Goal: Task Accomplishment & Management: Manage account settings

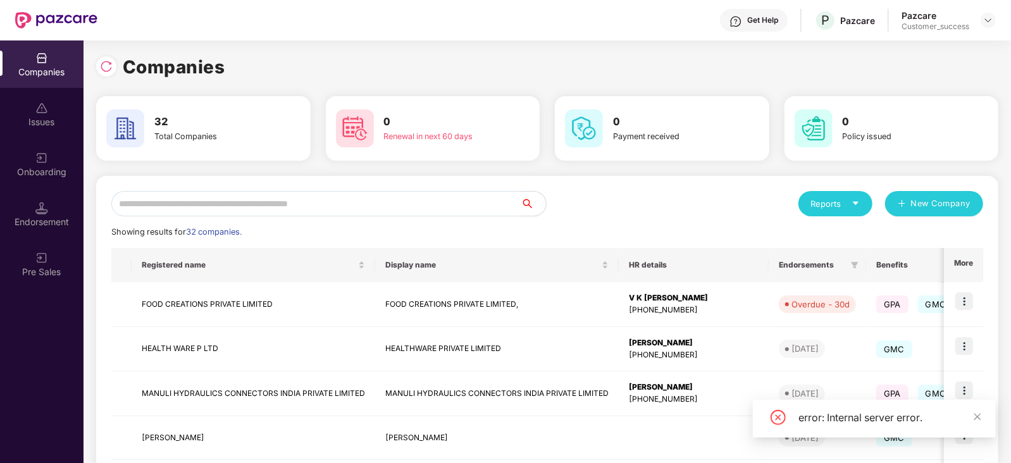
click at [181, 197] on input "text" at bounding box center [315, 203] width 409 height 25
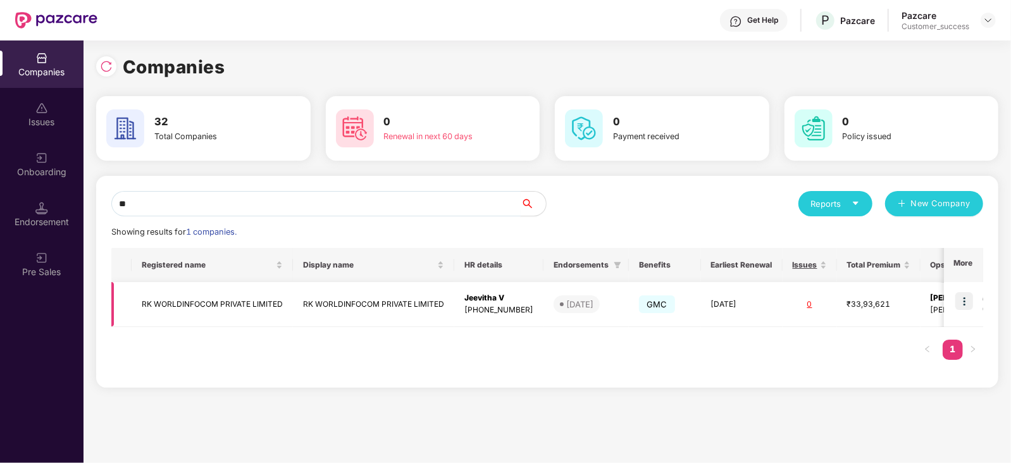
type input "**"
click at [973, 296] on img at bounding box center [964, 301] width 18 height 18
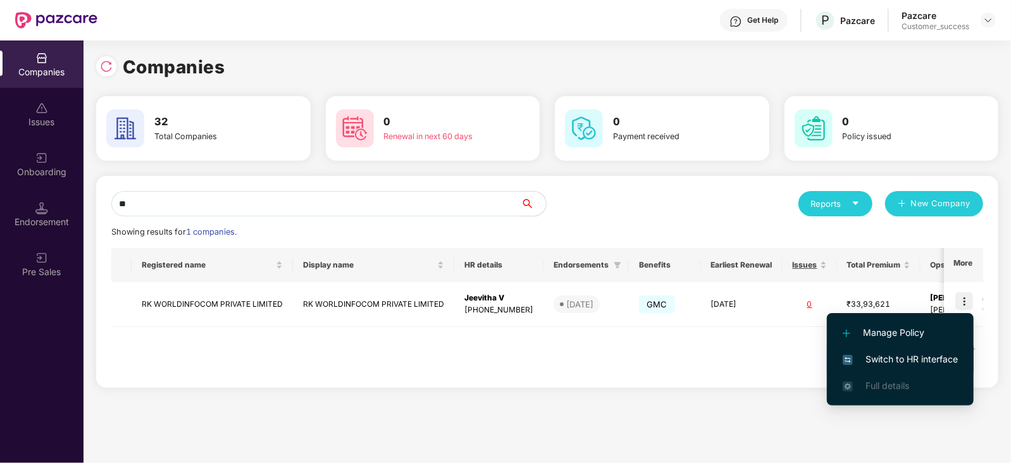
click at [933, 355] on span "Switch to HR interface" at bounding box center [900, 359] width 115 height 14
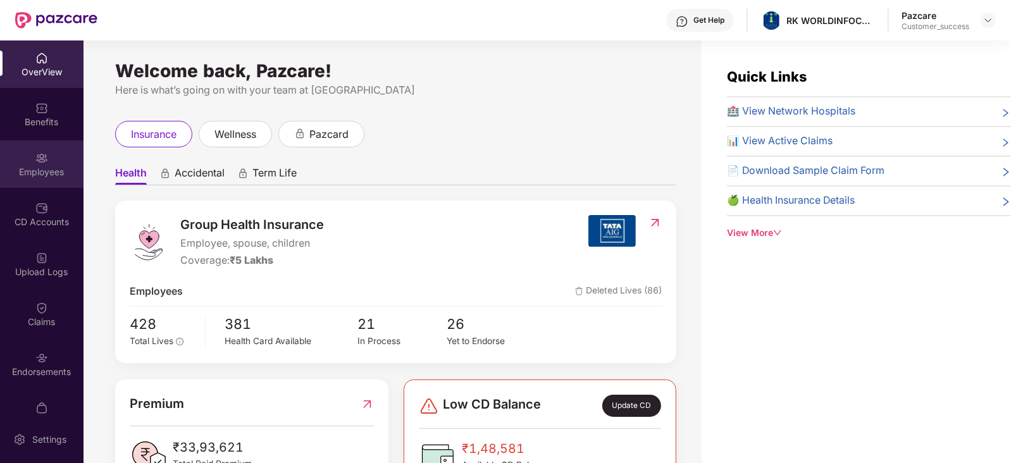
click at [44, 161] on img at bounding box center [41, 158] width 13 height 13
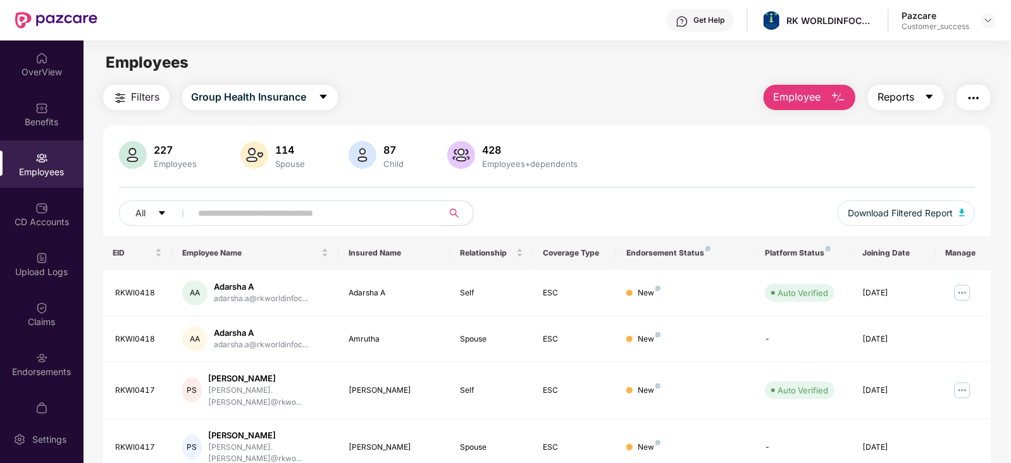
click at [927, 99] on icon "caret-down" at bounding box center [929, 97] width 10 height 10
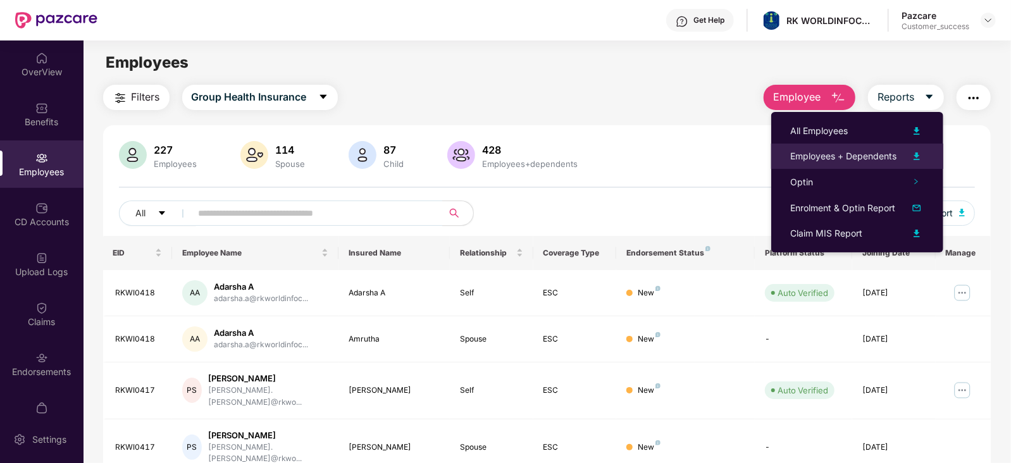
click at [916, 156] on img at bounding box center [916, 156] width 15 height 15
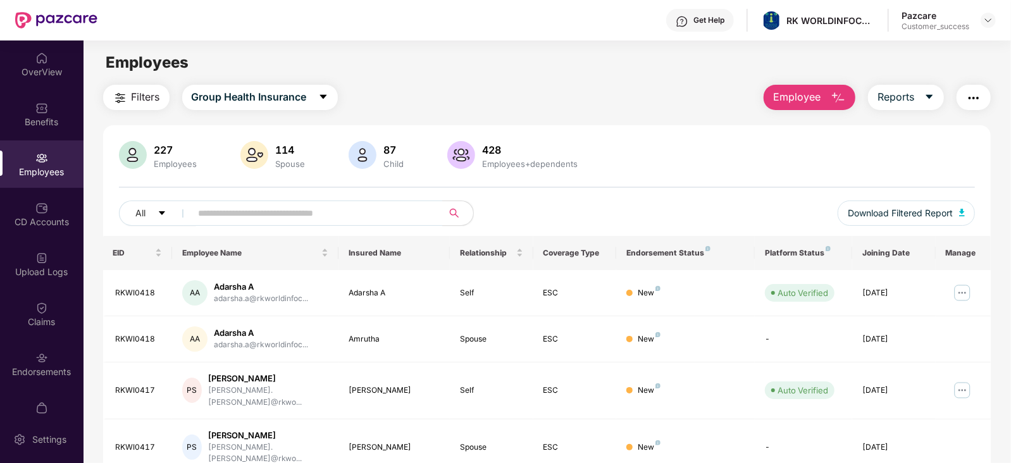
click at [828, 96] on button "Employee" at bounding box center [810, 97] width 92 height 25
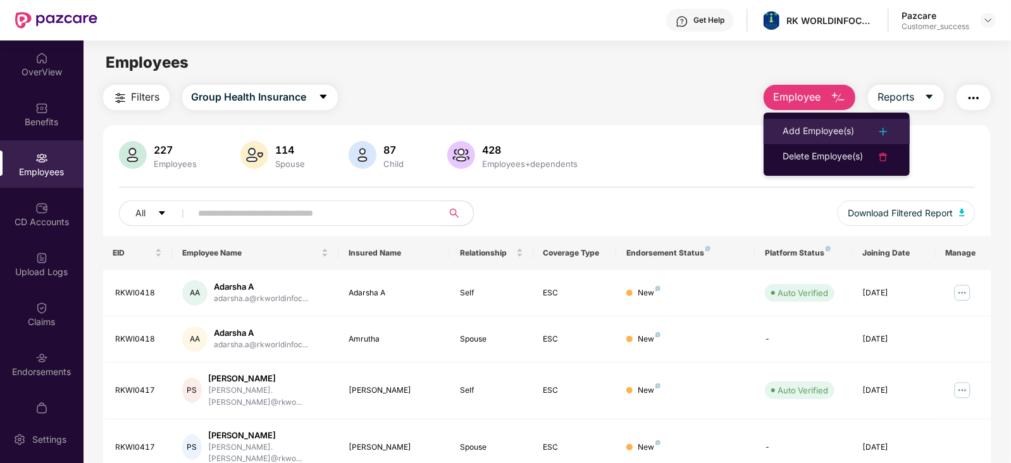
click at [821, 125] on div "Add Employee(s)" at bounding box center [819, 131] width 72 height 15
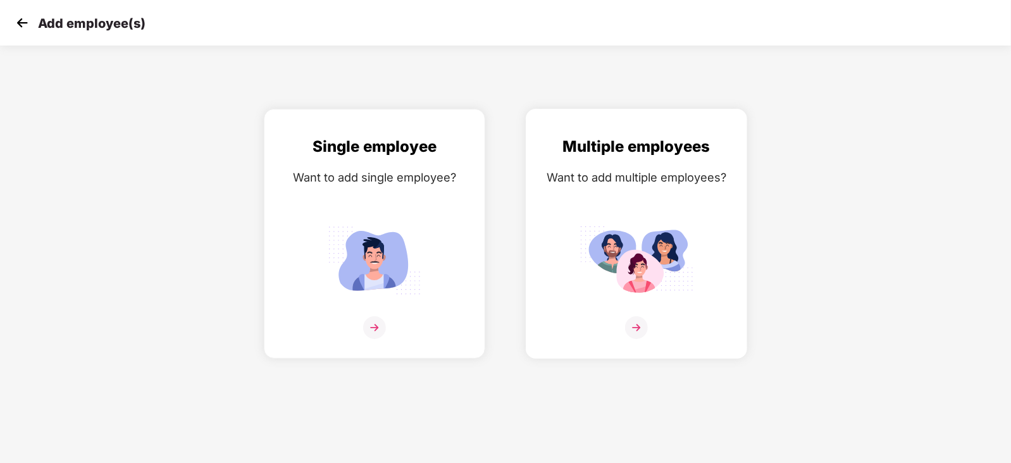
click at [636, 339] on img at bounding box center [636, 327] width 23 height 23
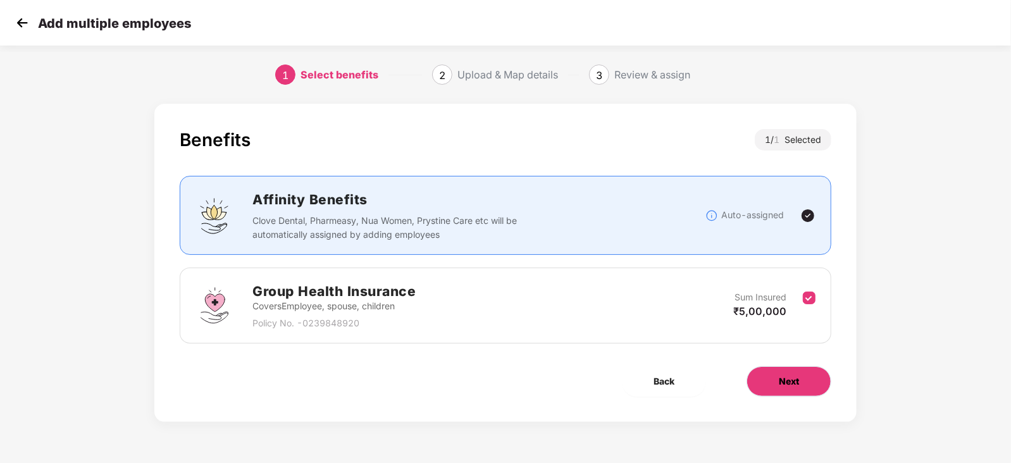
click at [785, 378] on span "Next" at bounding box center [789, 382] width 20 height 14
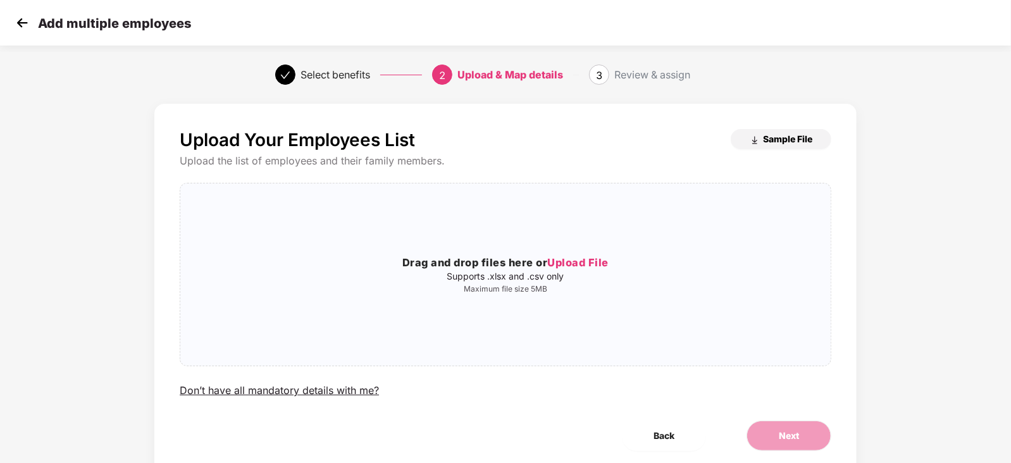
click at [768, 139] on span "Sample File" at bounding box center [787, 139] width 49 height 12
click at [595, 263] on span "Upload File" at bounding box center [577, 262] width 61 height 13
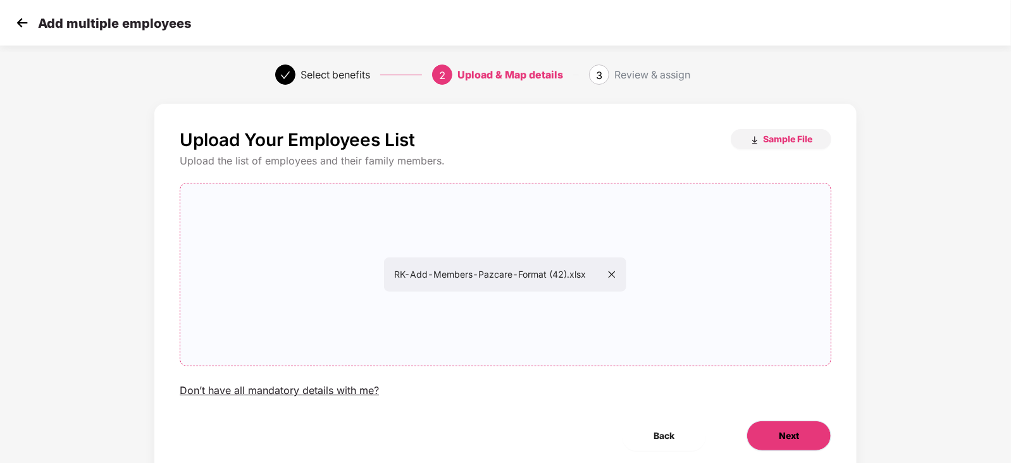
click at [794, 435] on span "Next" at bounding box center [789, 436] width 20 height 14
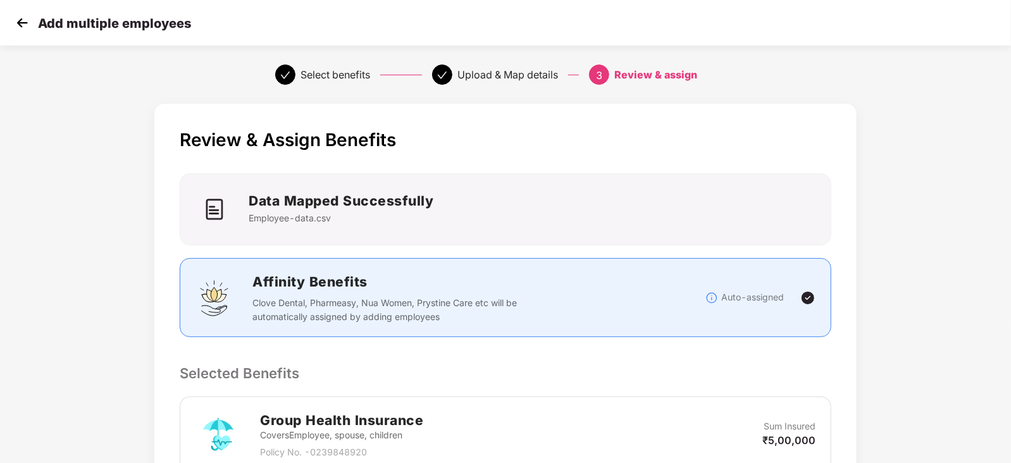
scroll to position [241, 0]
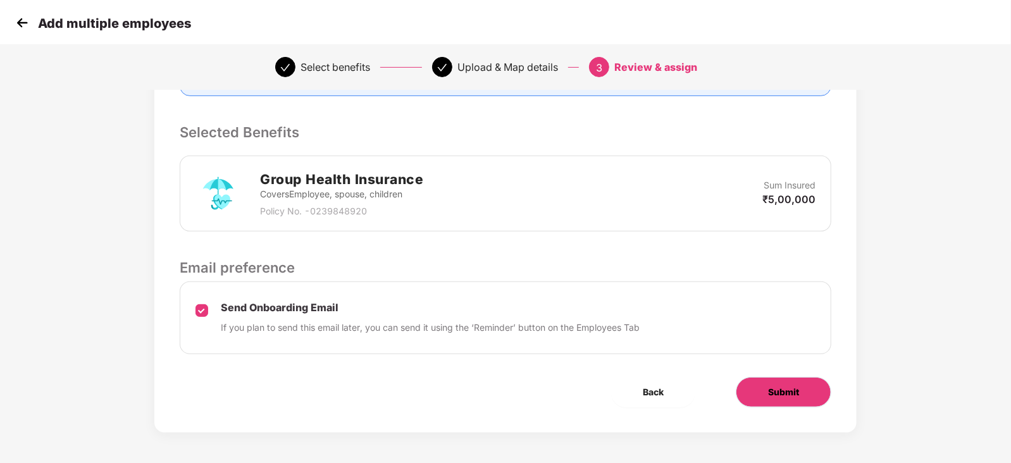
click at [787, 390] on span "Submit" at bounding box center [783, 392] width 31 height 14
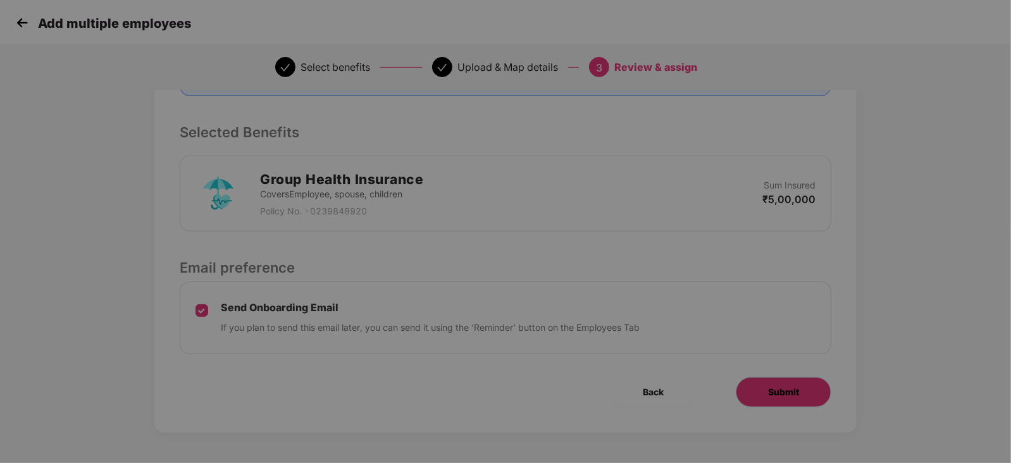
scroll to position [0, 0]
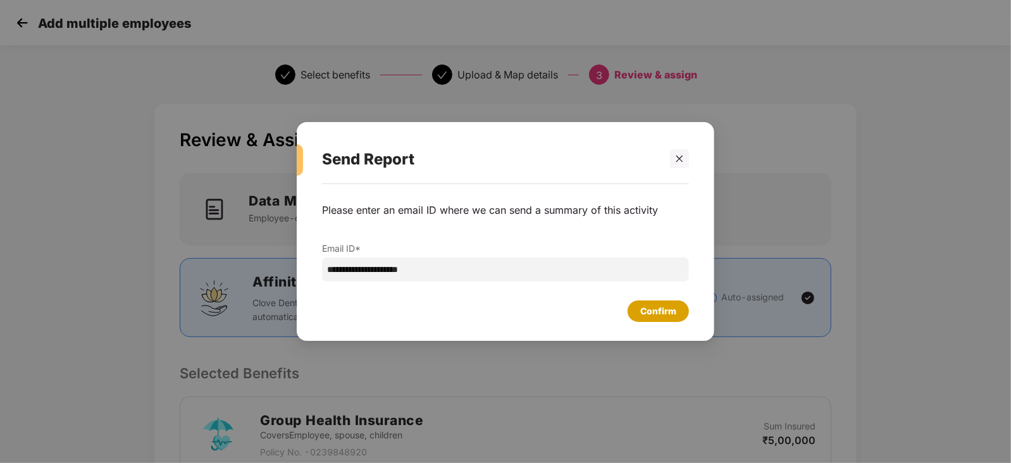
click at [660, 312] on div "Confirm" at bounding box center [658, 311] width 36 height 14
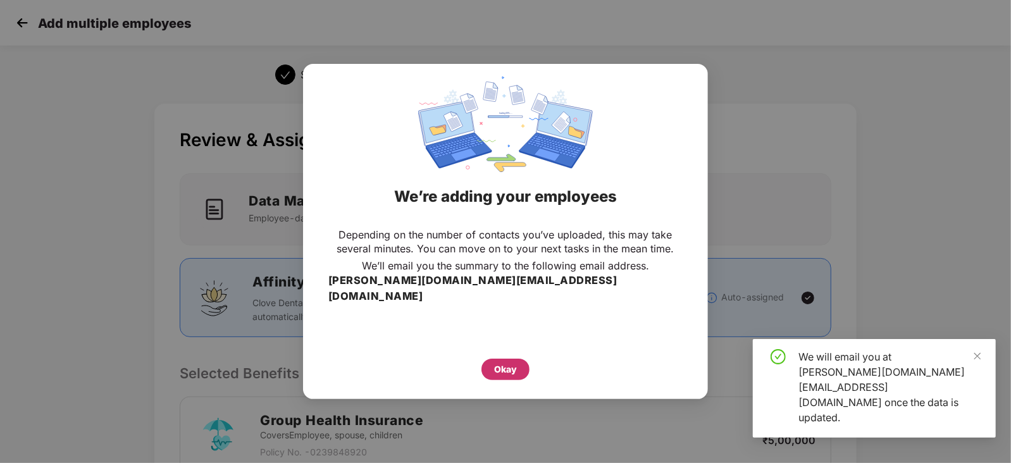
click at [509, 363] on div "Okay" at bounding box center [505, 370] width 23 height 14
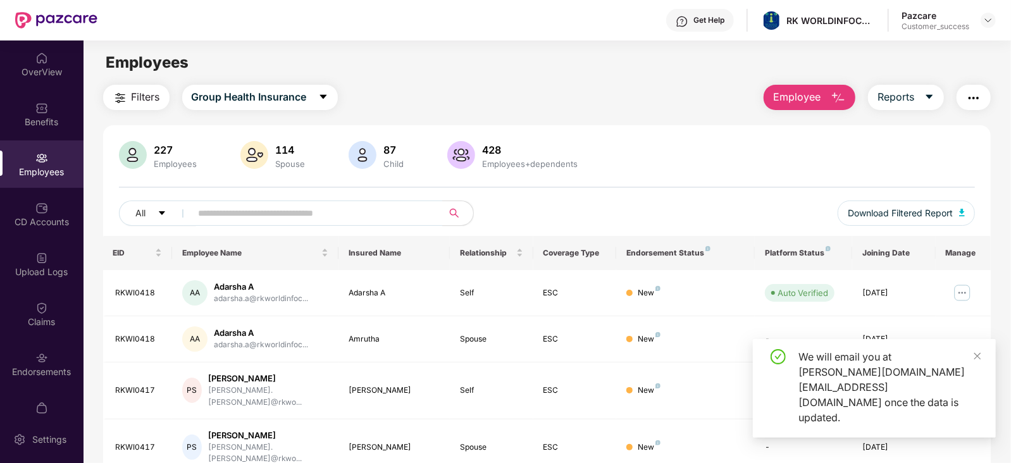
click at [982, 391] on div "We will email you at srivani.mv@pazcare.com once the data is updated." at bounding box center [874, 388] width 243 height 99
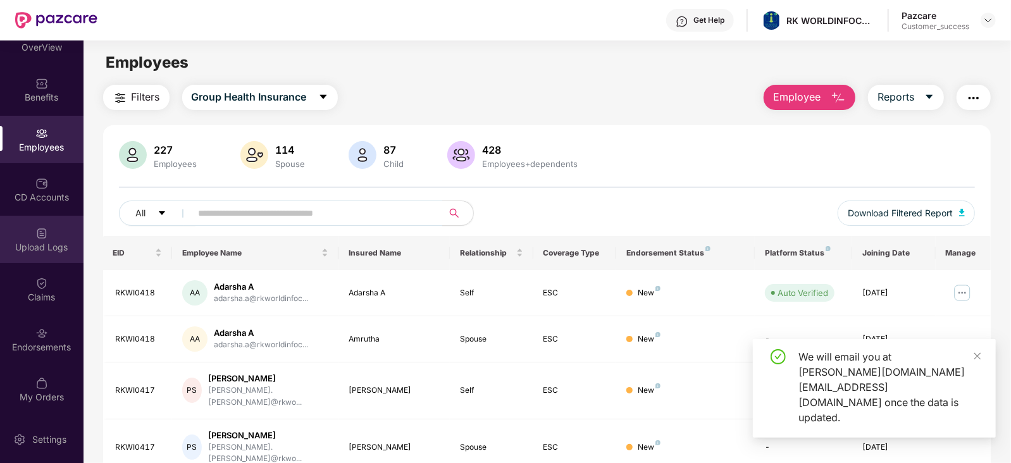
click at [49, 250] on div "Upload Logs" at bounding box center [42, 247] width 84 height 13
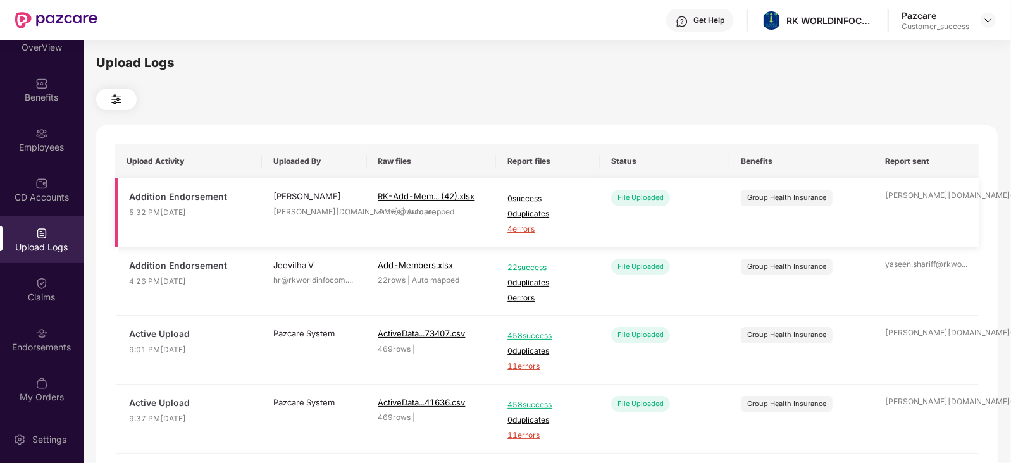
click at [528, 225] on span "4 errors" at bounding box center [547, 229] width 81 height 12
click at [41, 339] on img at bounding box center [41, 333] width 13 height 13
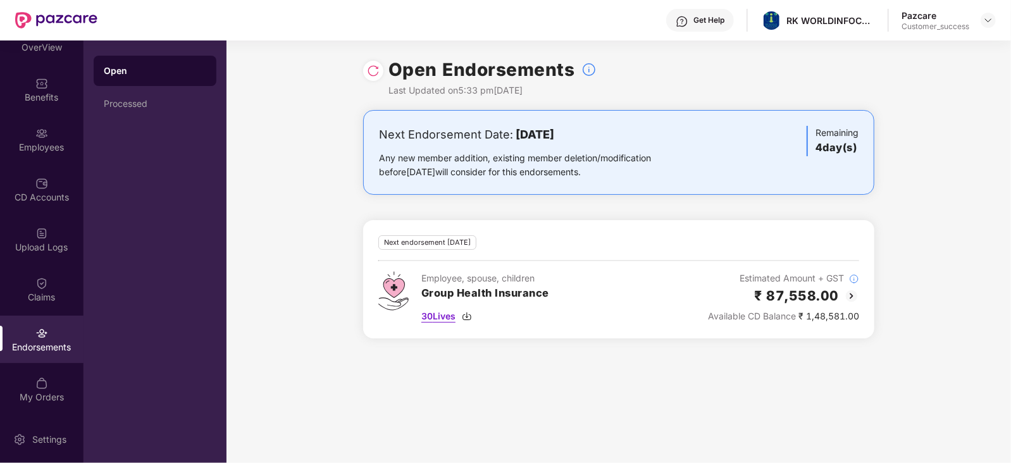
click at [469, 319] on img at bounding box center [467, 316] width 10 height 10
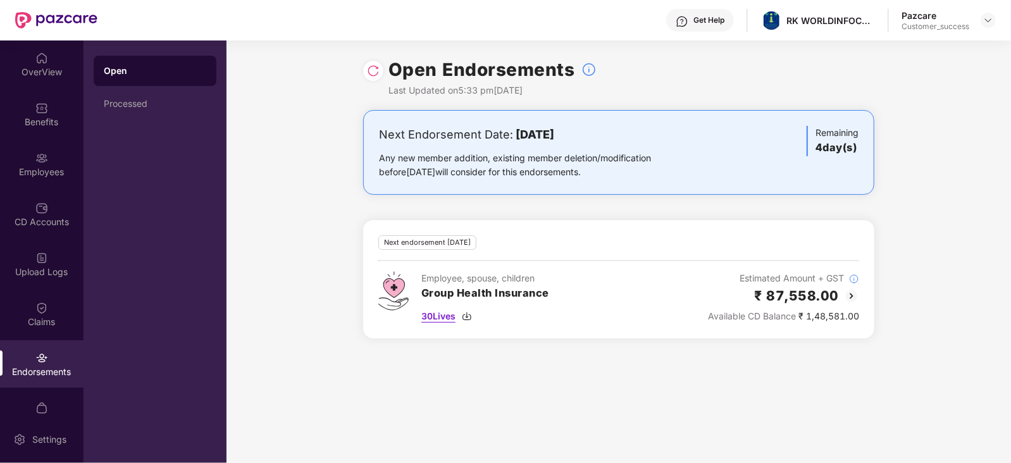
click at [468, 313] on img at bounding box center [467, 316] width 10 height 10
click at [31, 169] on div "Employees" at bounding box center [42, 172] width 84 height 13
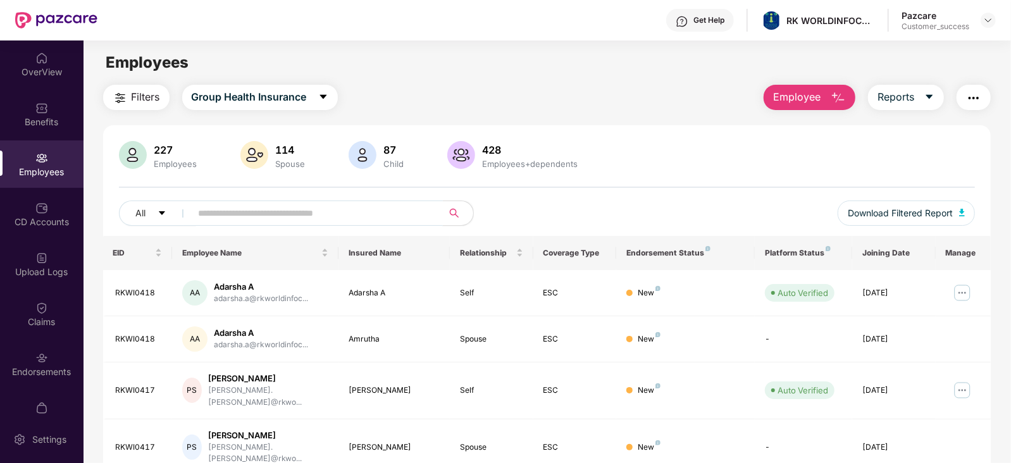
click at [264, 220] on input "text" at bounding box center [312, 213] width 227 height 19
paste input "********"
type input "********"
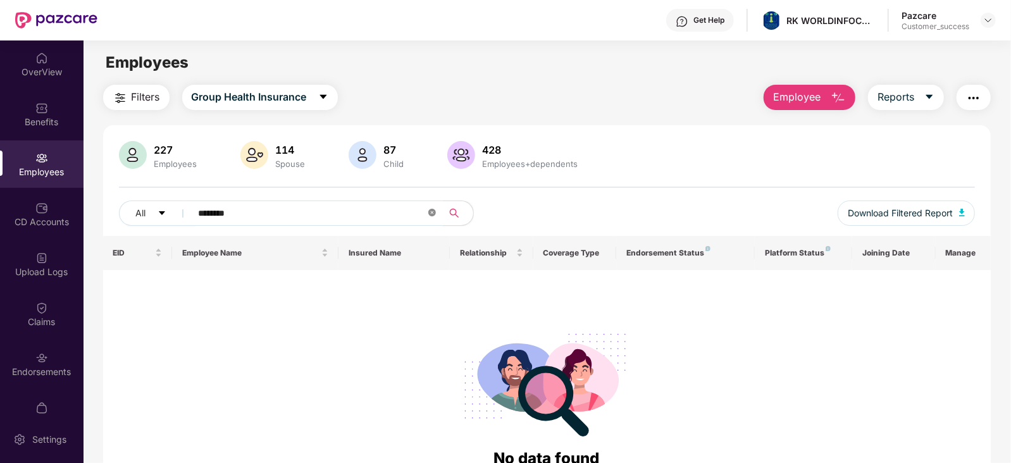
click at [432, 216] on span at bounding box center [432, 214] width 8 height 12
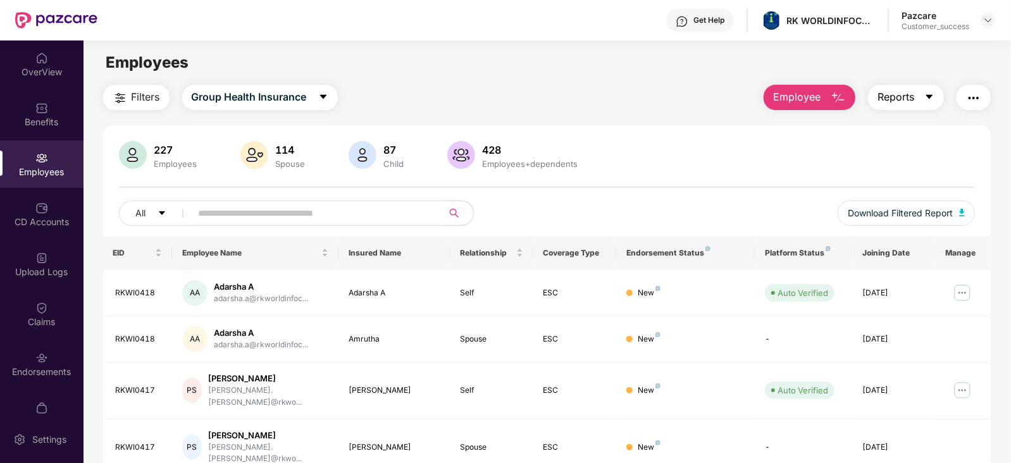
click at [930, 94] on icon "caret-down" at bounding box center [929, 97] width 10 height 10
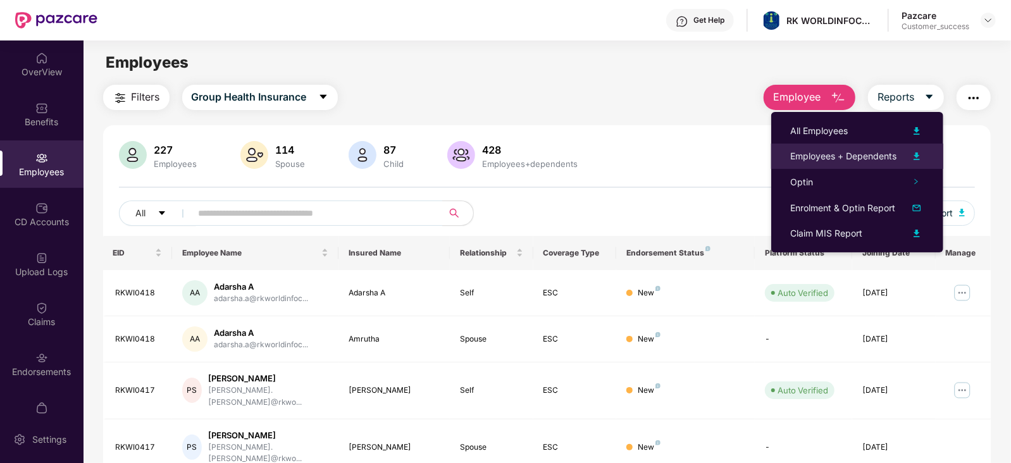
click at [916, 153] on img at bounding box center [916, 156] width 15 height 15
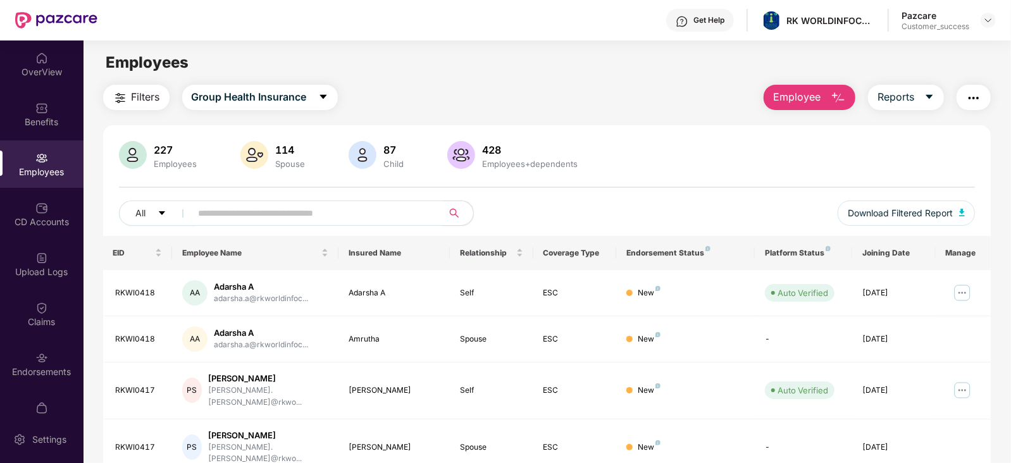
click at [812, 93] on span "Employee" at bounding box center [796, 97] width 47 height 16
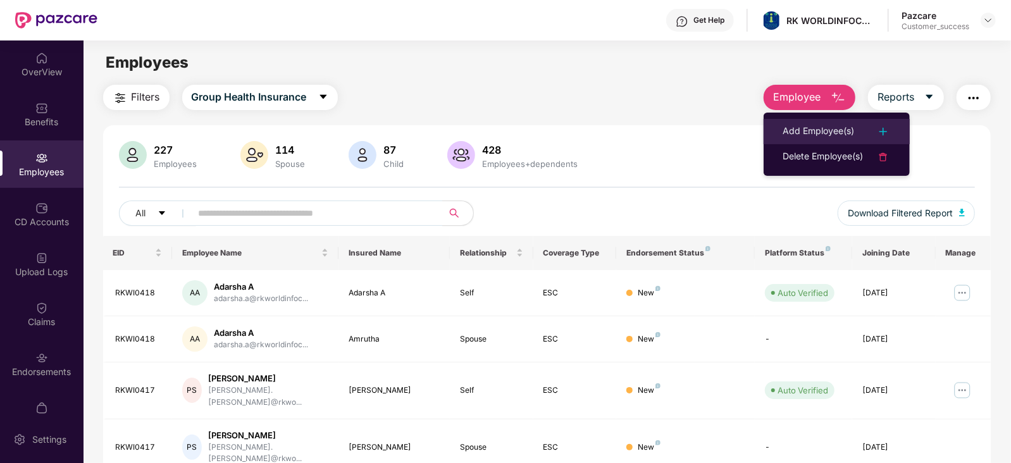
click at [887, 130] on img at bounding box center [883, 131] width 15 height 15
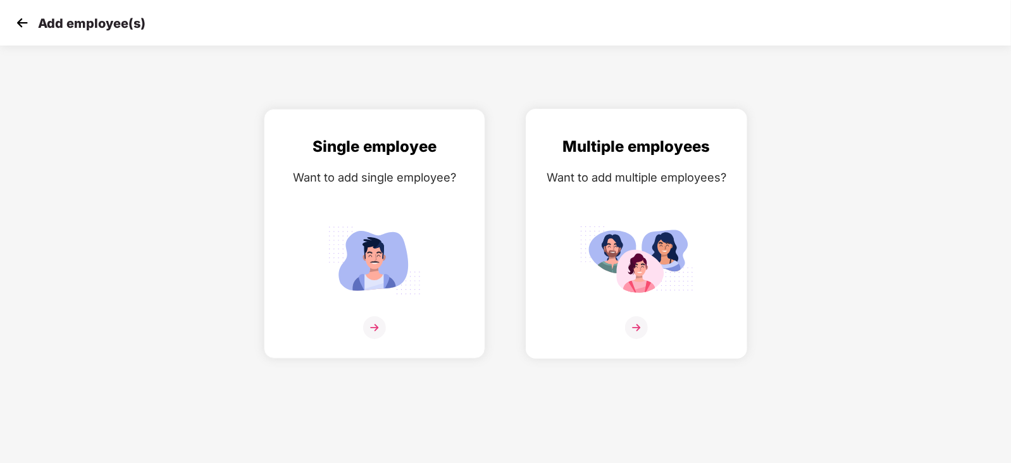
click at [637, 339] on img at bounding box center [636, 327] width 23 height 23
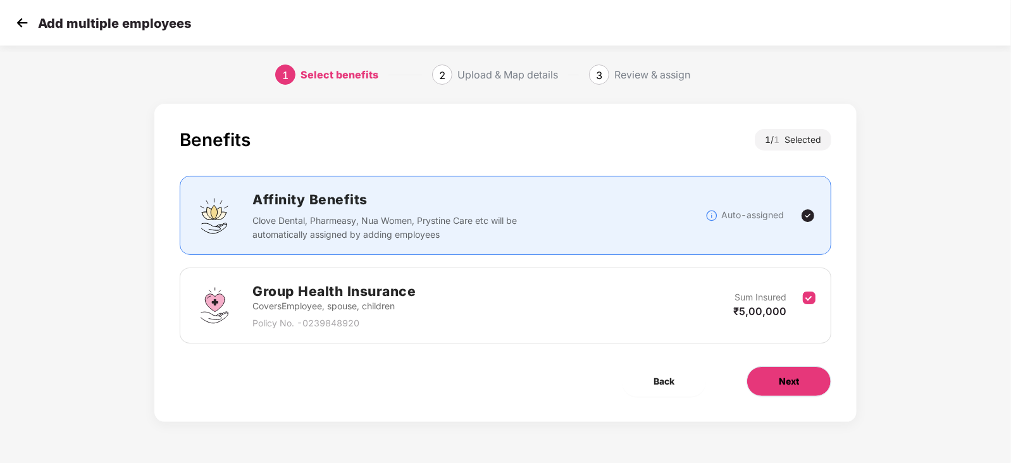
click at [790, 387] on span "Next" at bounding box center [789, 382] width 20 height 14
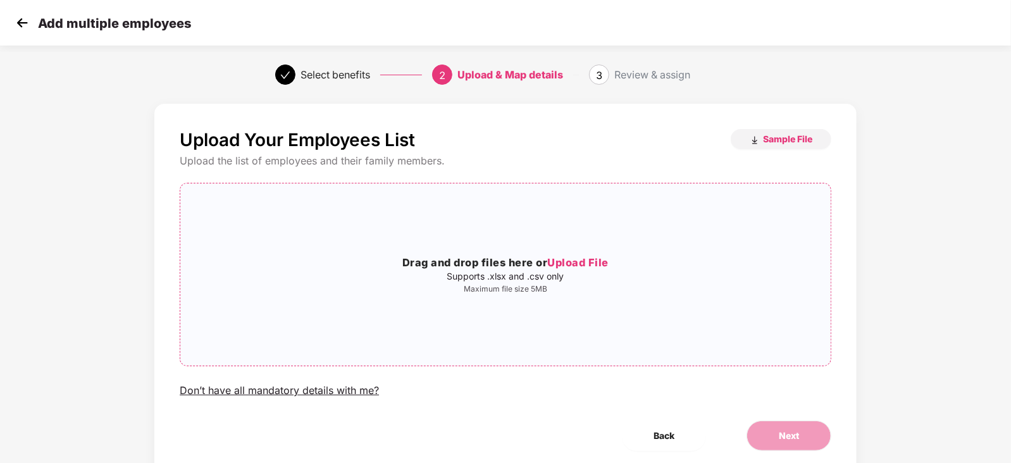
click at [575, 267] on span "Upload File" at bounding box center [577, 262] width 61 height 13
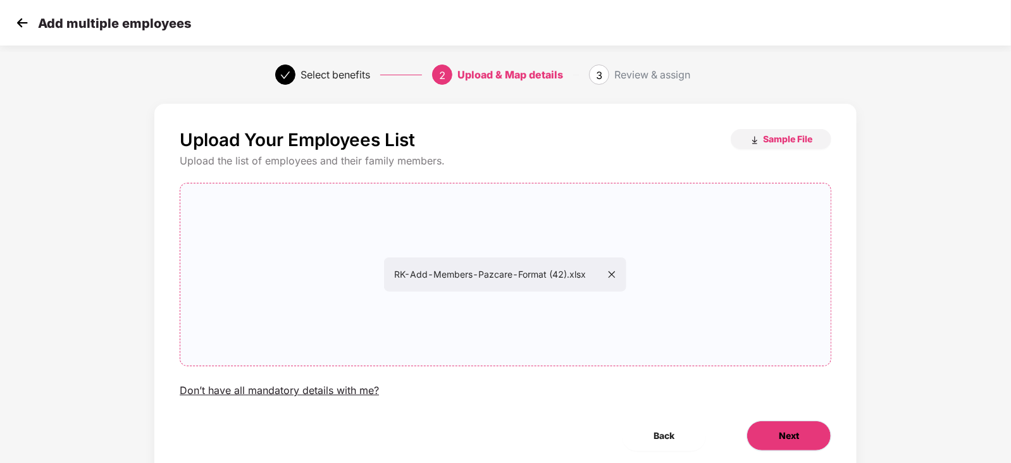
click at [778, 439] on button "Next" at bounding box center [789, 436] width 85 height 30
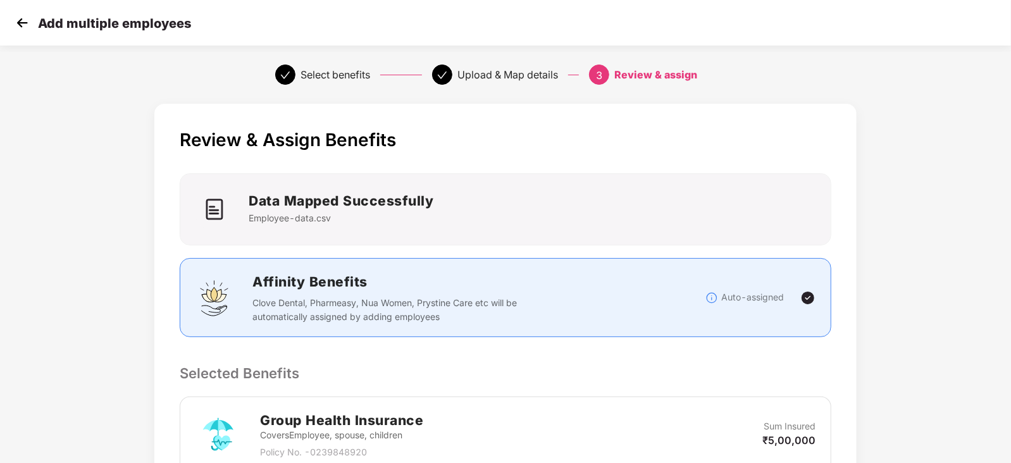
scroll to position [241, 0]
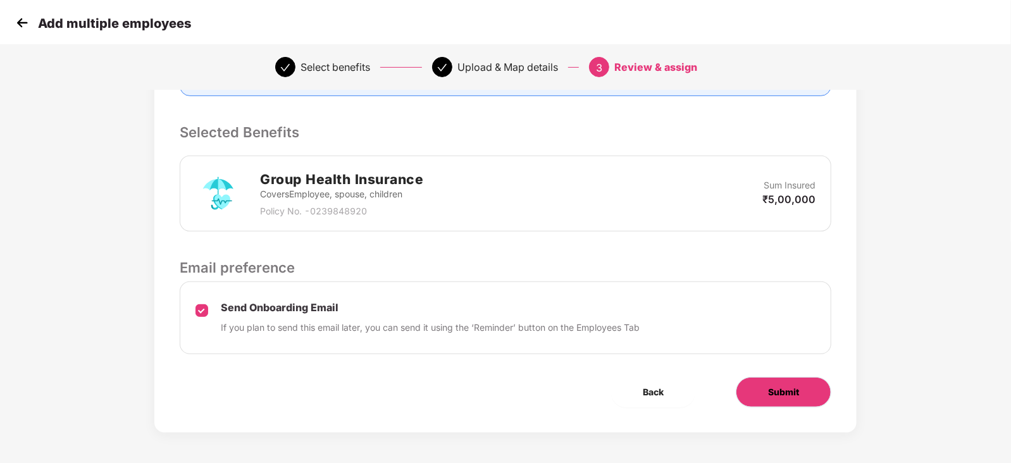
click at [789, 396] on span "Submit" at bounding box center [783, 392] width 31 height 14
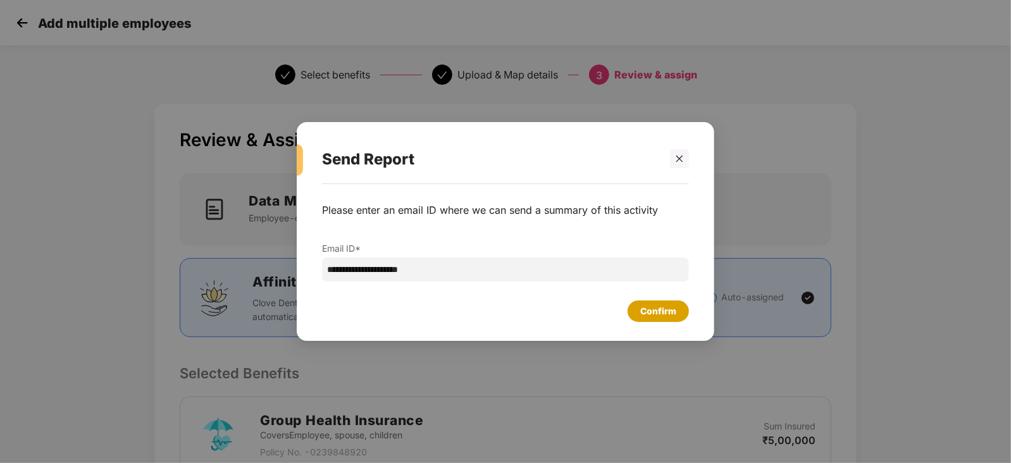
click at [648, 313] on div "Confirm" at bounding box center [658, 311] width 36 height 14
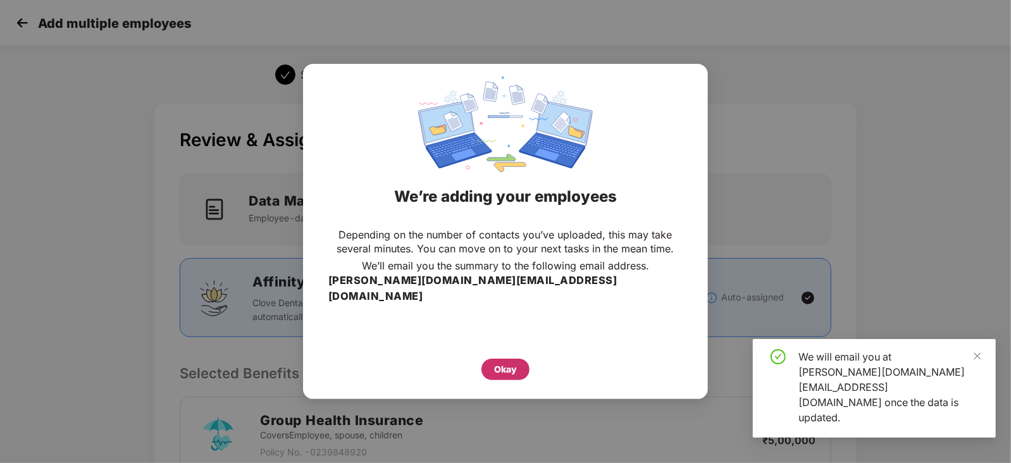
click at [499, 363] on div "Okay" at bounding box center [505, 370] width 23 height 14
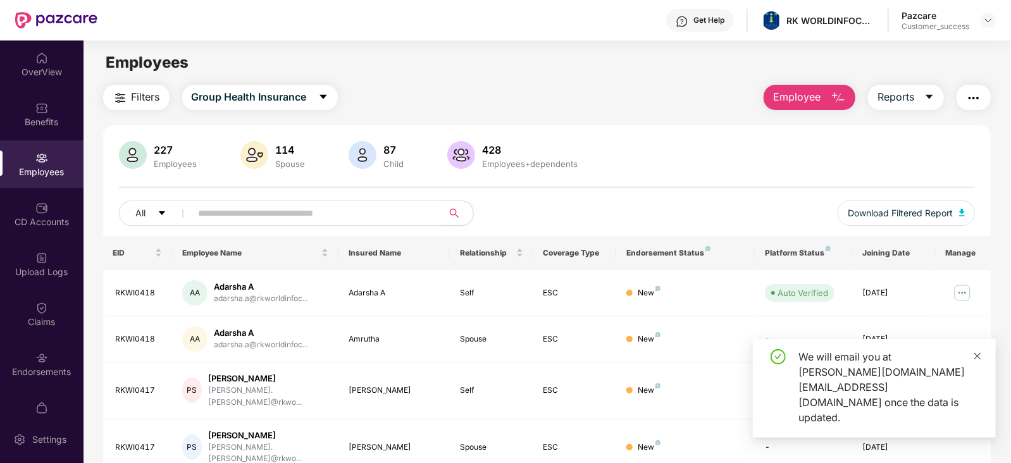
click at [975, 361] on icon "close" at bounding box center [977, 356] width 9 height 9
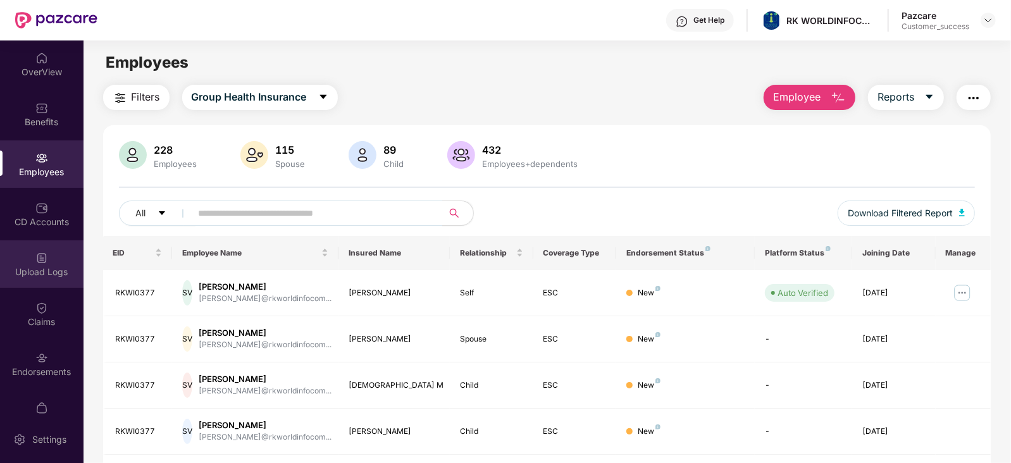
click at [42, 257] on img at bounding box center [41, 258] width 13 height 13
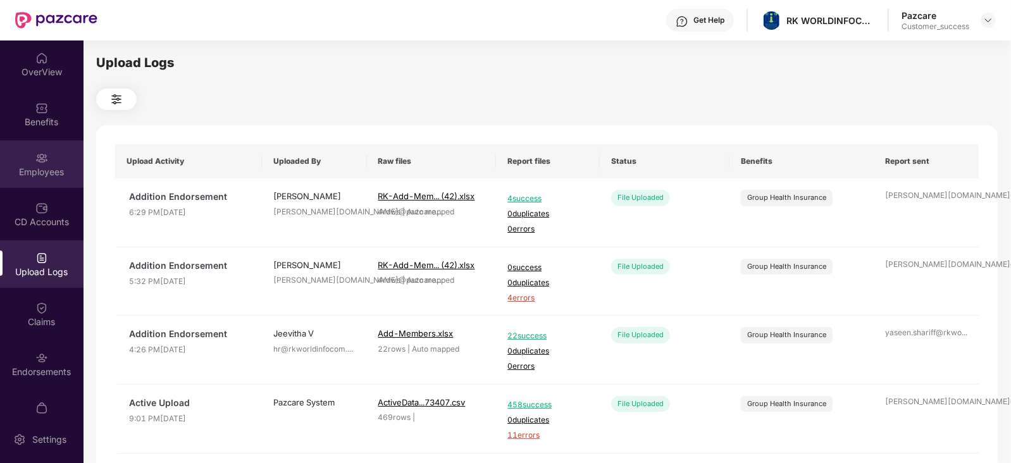
click at [56, 173] on div "Employees" at bounding box center [42, 172] width 84 height 13
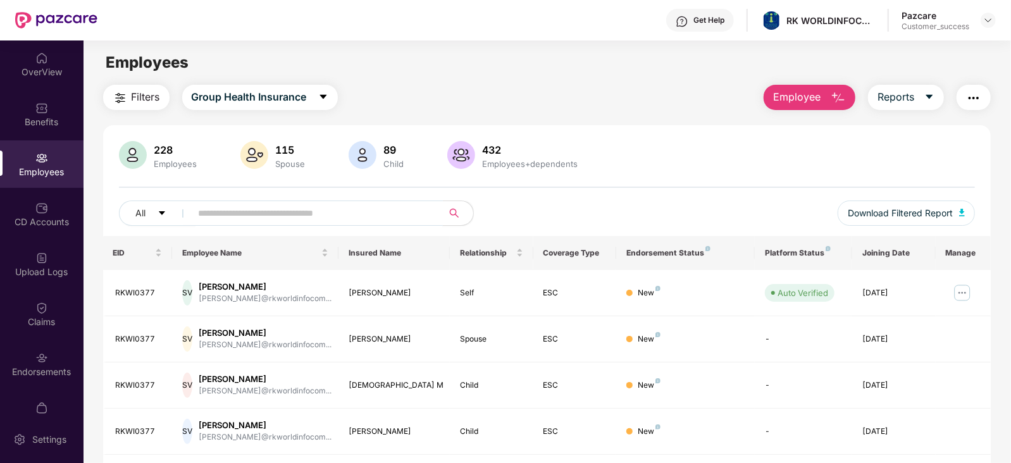
click at [249, 213] on input "text" at bounding box center [312, 213] width 227 height 19
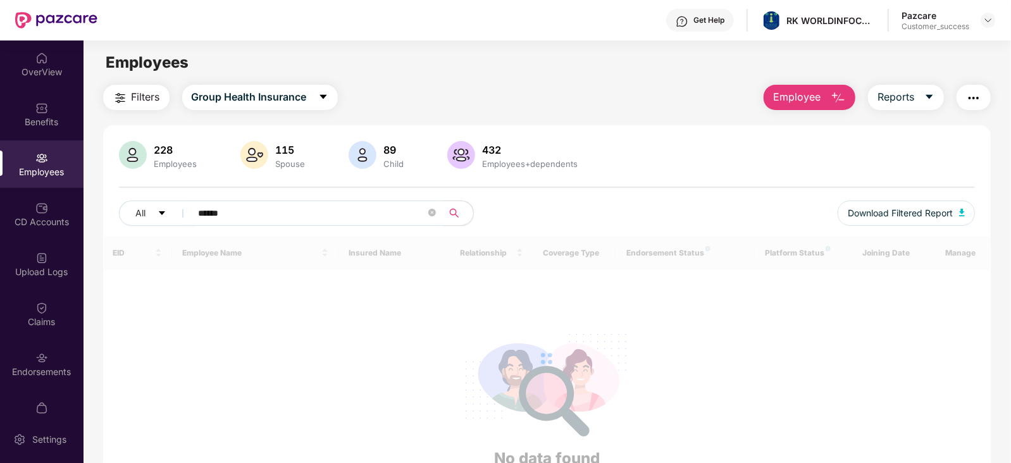
type input "*******"
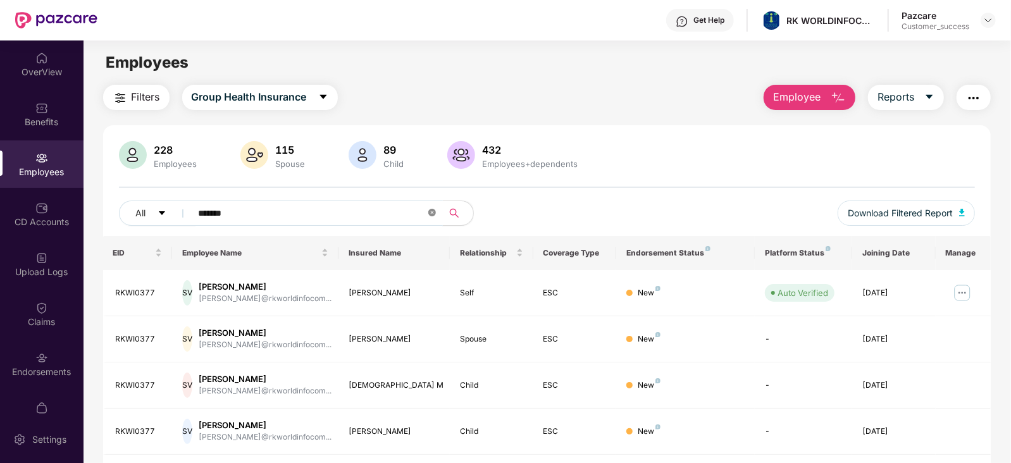
click at [431, 210] on icon "close-circle" at bounding box center [432, 213] width 8 height 8
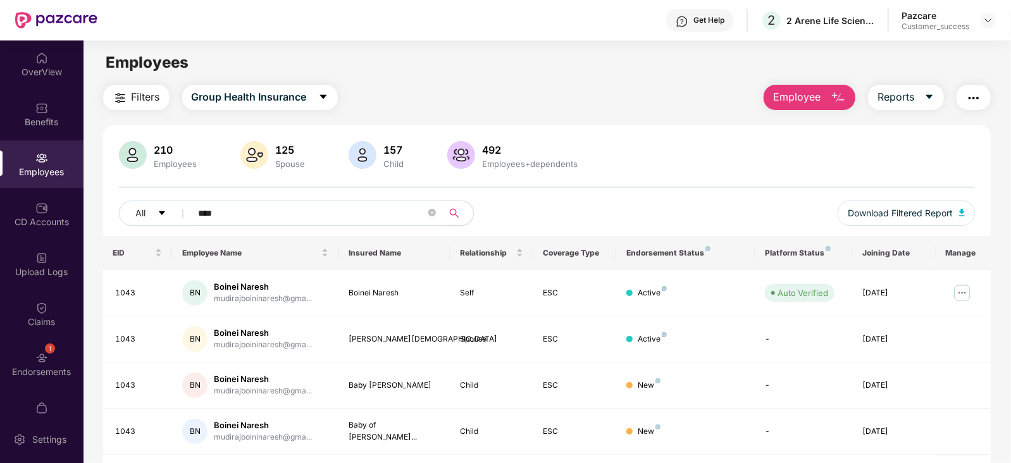
scroll to position [40, 0]
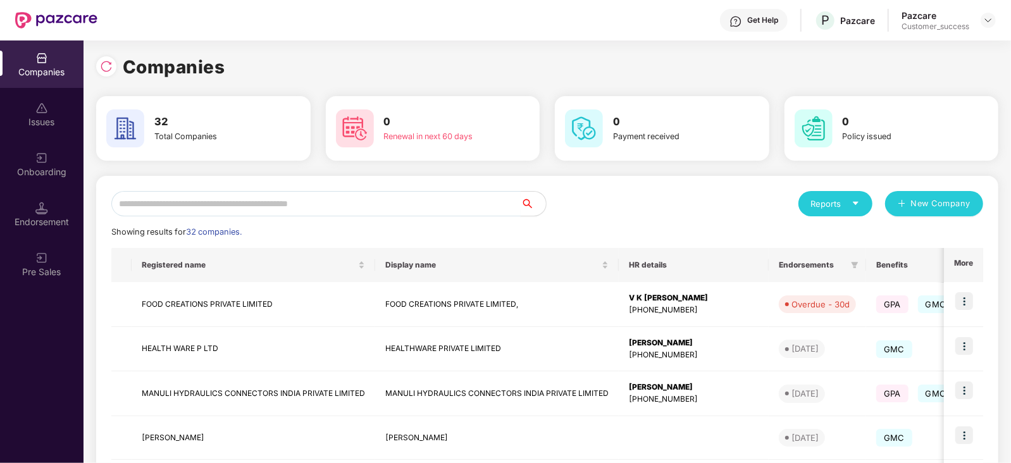
click at [233, 206] on input "text" at bounding box center [315, 203] width 409 height 25
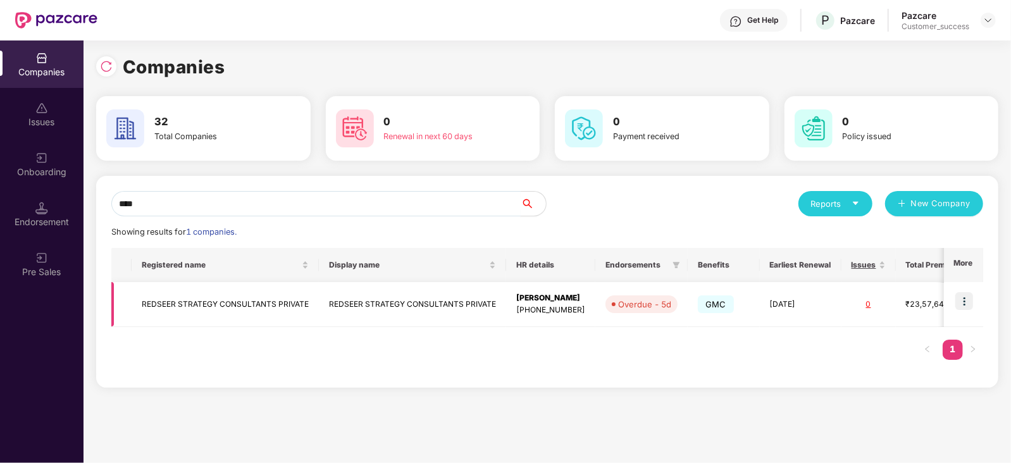
type input "****"
click at [964, 302] on img at bounding box center [964, 301] width 18 height 18
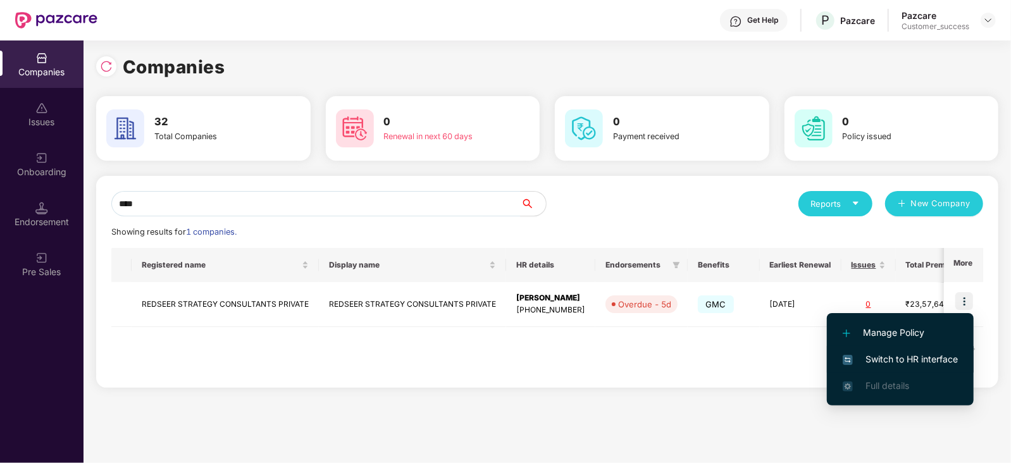
click at [930, 361] on span "Switch to HR interface" at bounding box center [900, 359] width 115 height 14
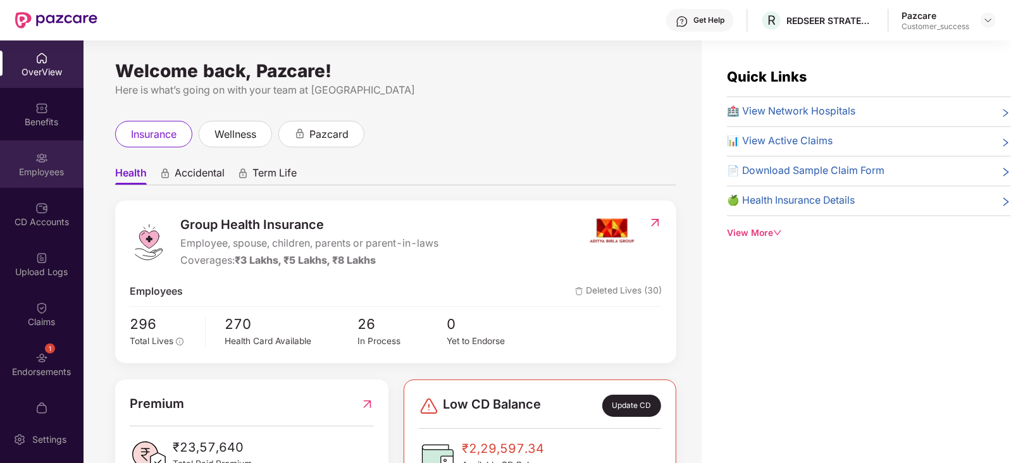
click at [51, 172] on div "Employees" at bounding box center [42, 172] width 84 height 13
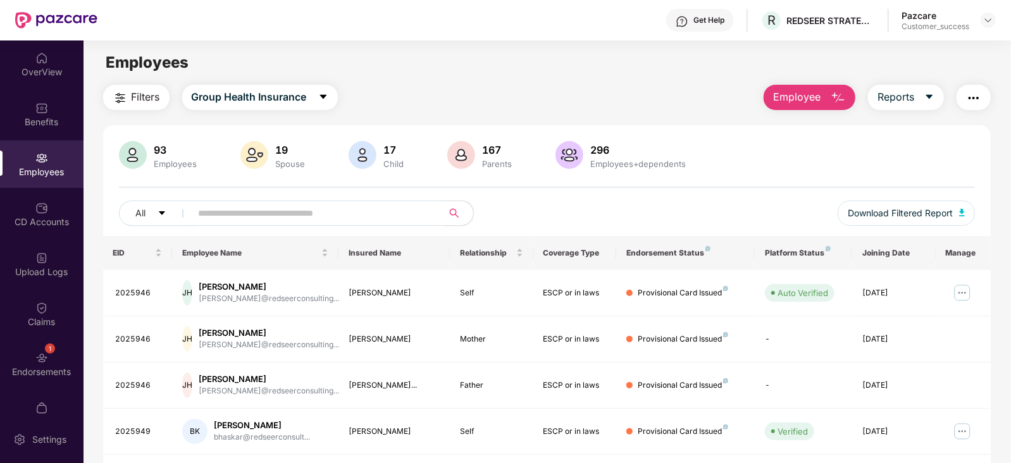
click at [283, 202] on span at bounding box center [312, 213] width 259 height 25
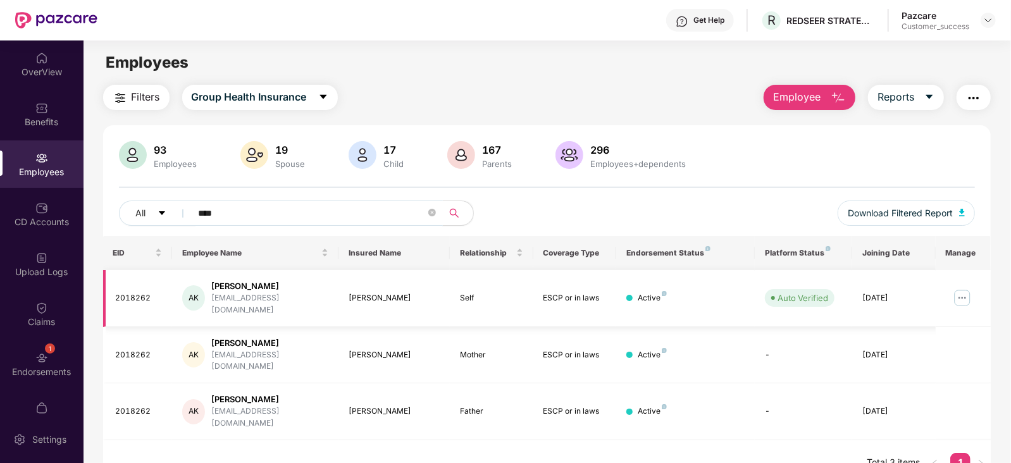
type input "****"
click at [961, 289] on img at bounding box center [962, 298] width 20 height 20
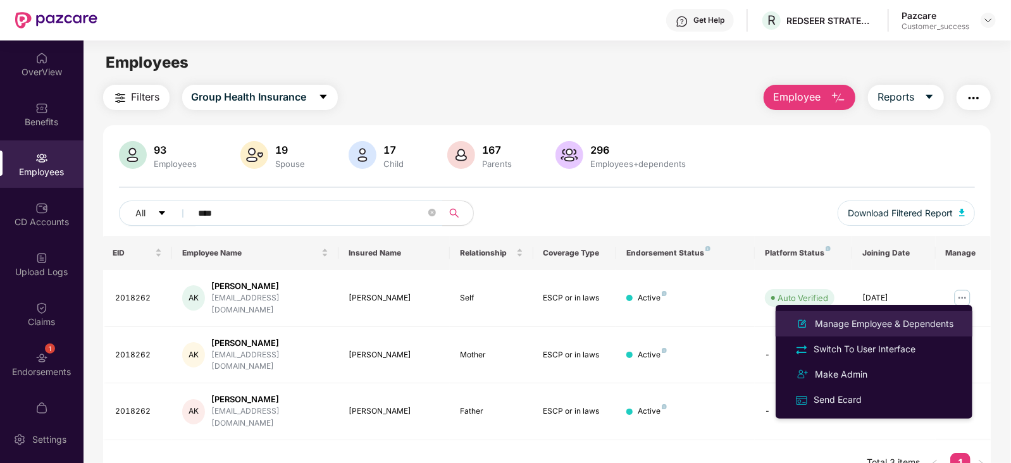
click at [899, 326] on div "Manage Employee & Dependents" at bounding box center [884, 324] width 144 height 14
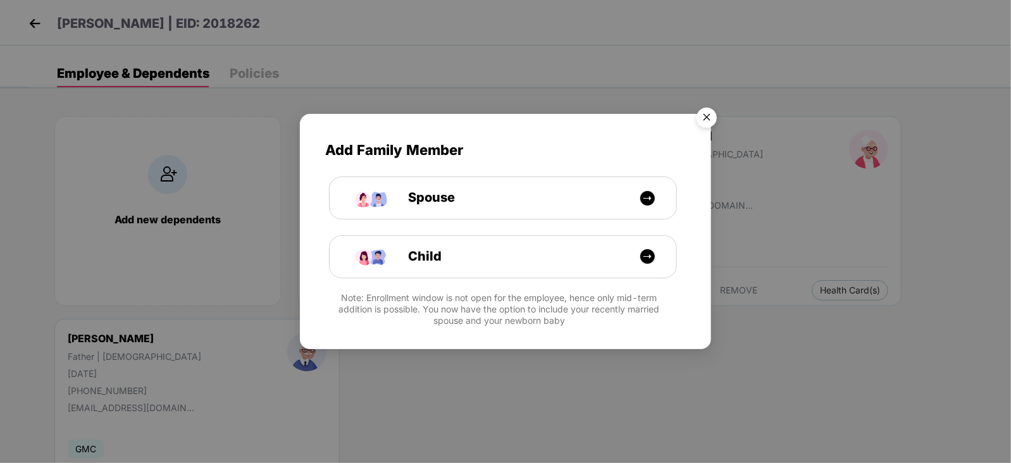
click at [708, 115] on img "Close" at bounding box center [706, 119] width 35 height 35
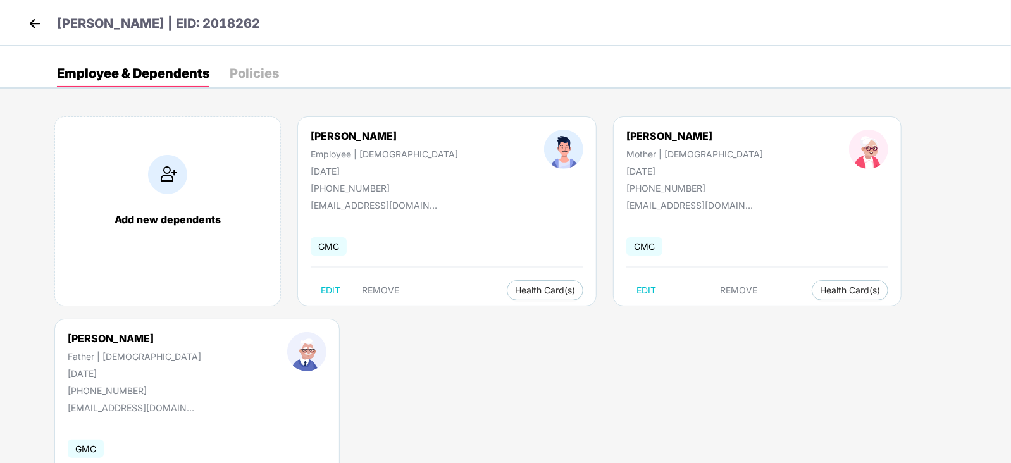
scroll to position [77, 0]
